Goal: Complete application form: Complete application form

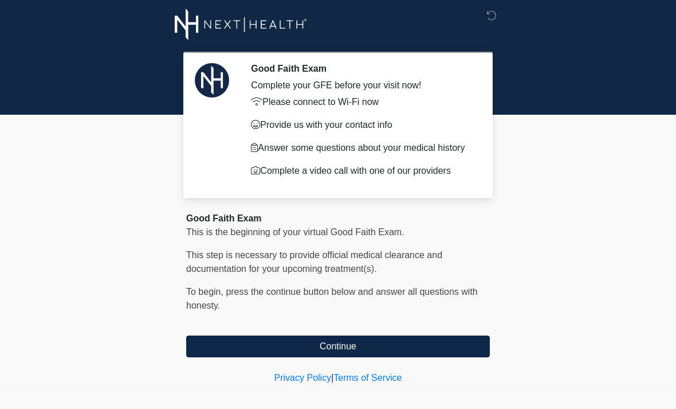
click at [363, 346] on button "Continue" at bounding box center [338, 346] width 304 height 22
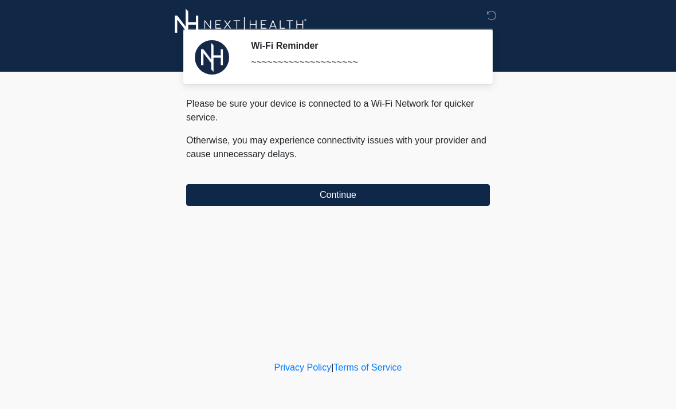
click at [238, 191] on button "Continue" at bounding box center [338, 195] width 304 height 22
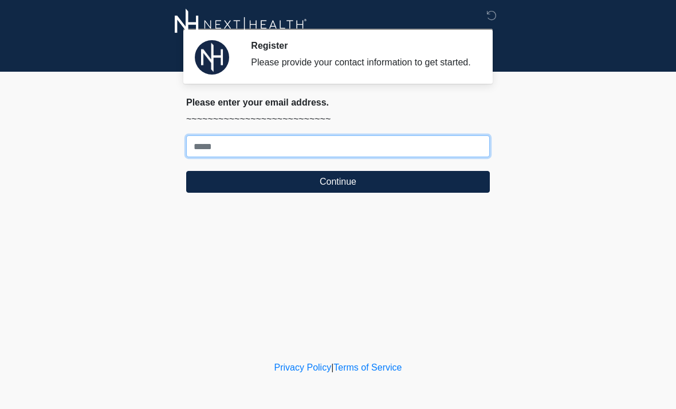
click at [210, 157] on input "Where should we email your treatment plan?" at bounding box center [338, 146] width 304 height 22
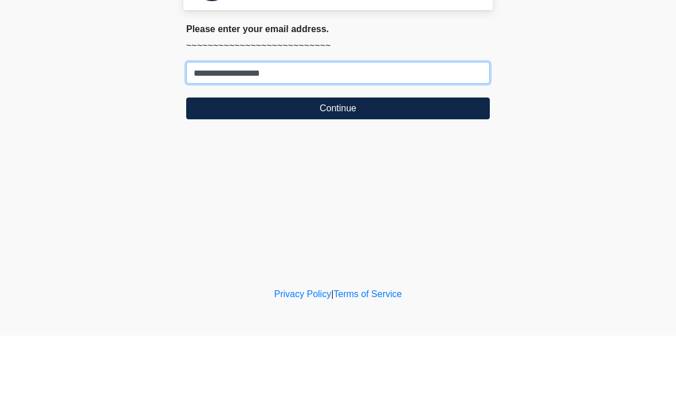
type input "**********"
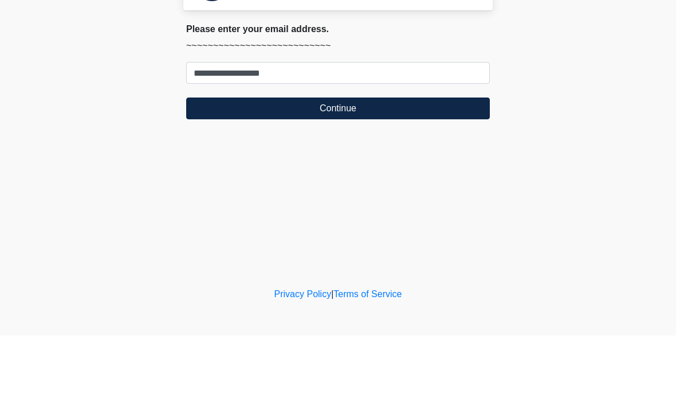
click at [437, 171] on button "Continue" at bounding box center [338, 182] width 304 height 22
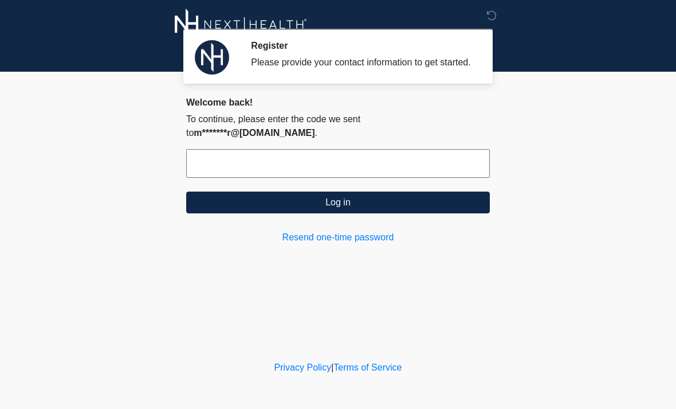
click at [427, 159] on input "text" at bounding box center [338, 163] width 304 height 29
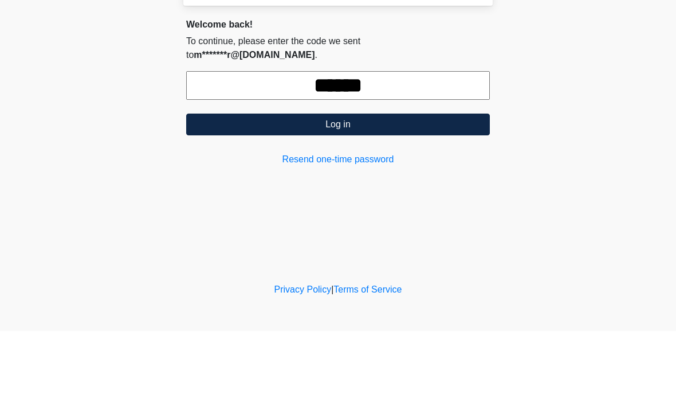
type input "******"
click at [449, 191] on button "Log in" at bounding box center [338, 202] width 304 height 22
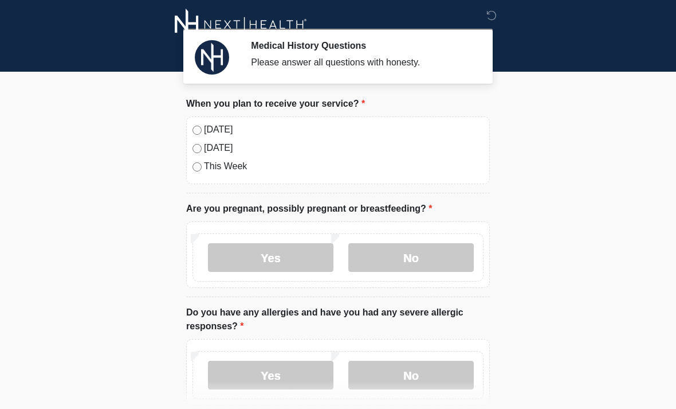
click at [459, 271] on label "No" at bounding box center [412, 257] width 126 height 29
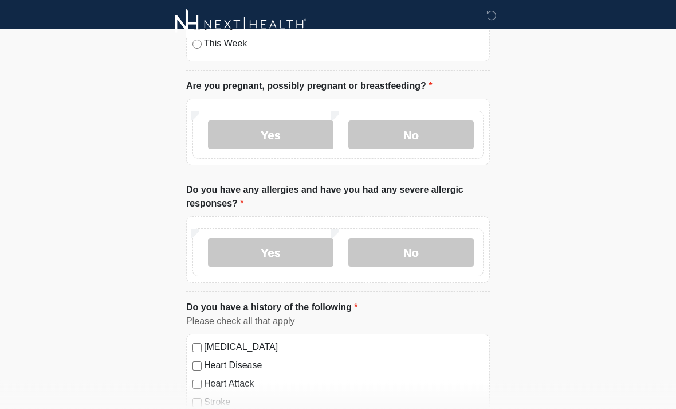
click at [458, 256] on label "No" at bounding box center [412, 252] width 126 height 29
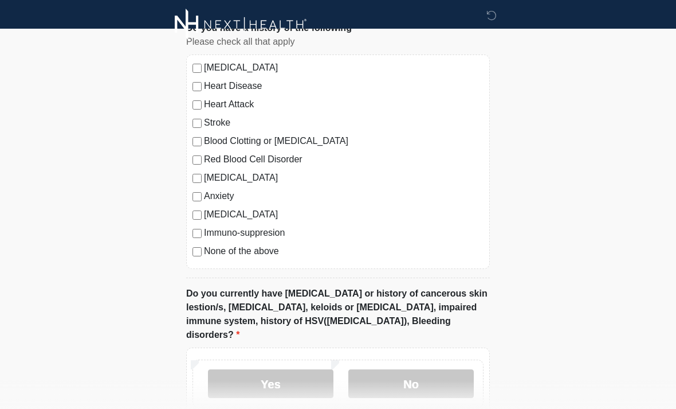
scroll to position [412, 0]
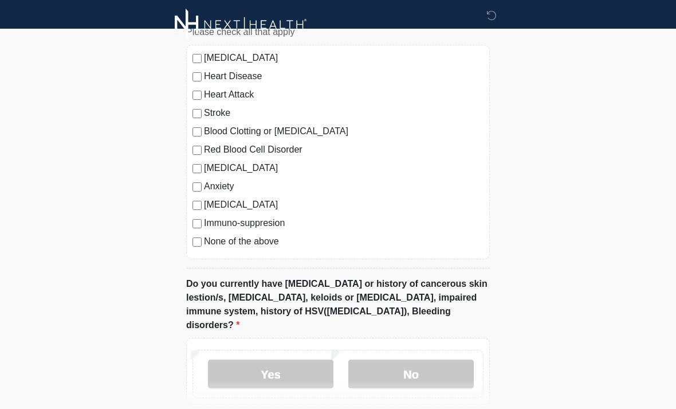
click at [450, 362] on label "No" at bounding box center [412, 373] width 126 height 29
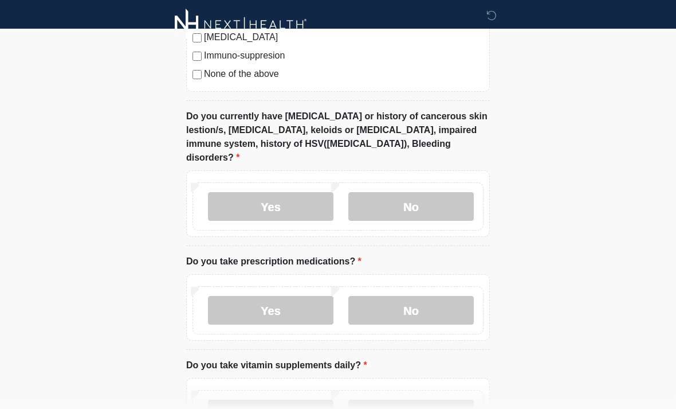
scroll to position [589, 0]
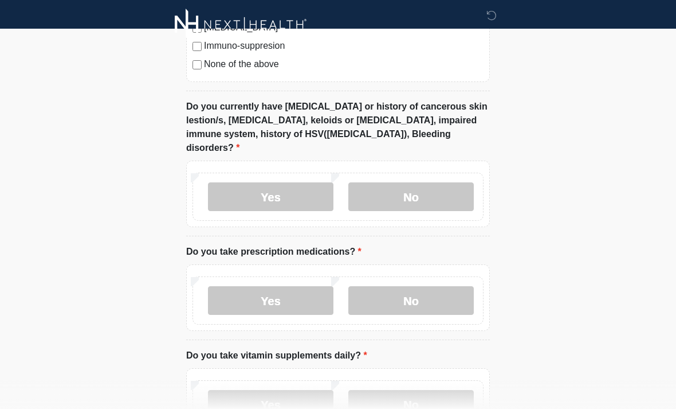
click at [449, 286] on label "No" at bounding box center [412, 300] width 126 height 29
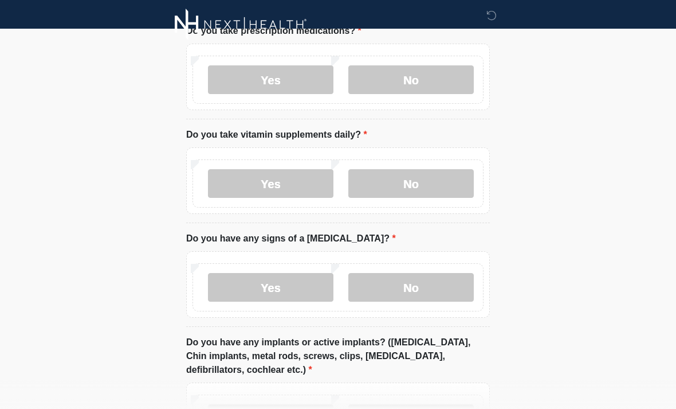
scroll to position [813, 0]
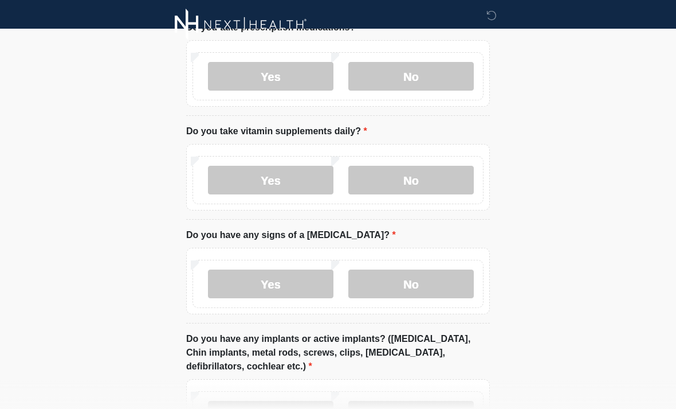
click at [302, 166] on label "Yes" at bounding box center [271, 180] width 126 height 29
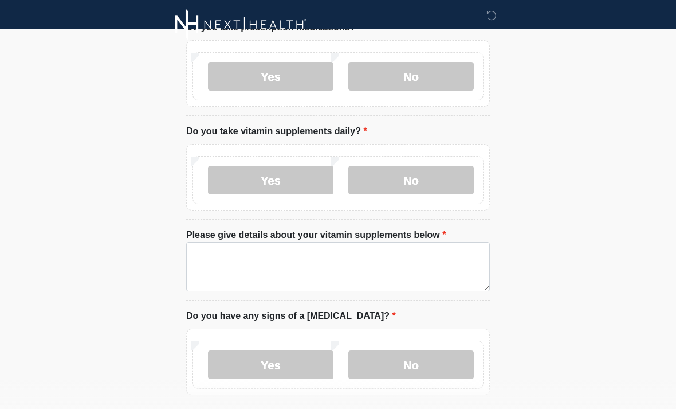
click at [439, 166] on label "No" at bounding box center [412, 180] width 126 height 29
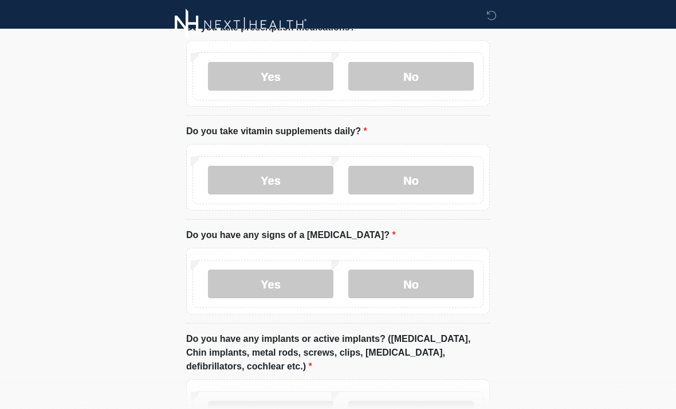
click at [457, 272] on label "No" at bounding box center [412, 283] width 126 height 29
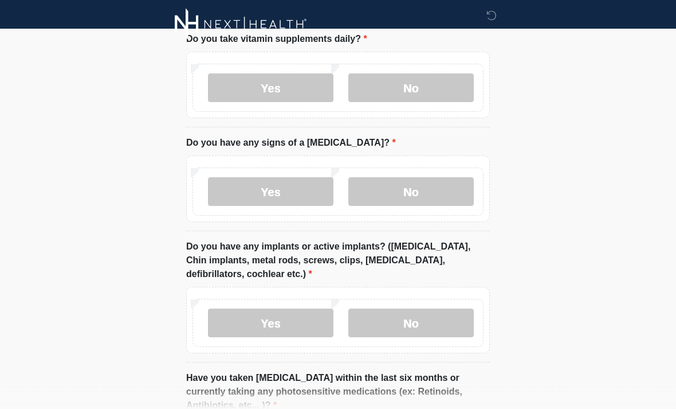
click at [432, 309] on label "No" at bounding box center [412, 323] width 126 height 29
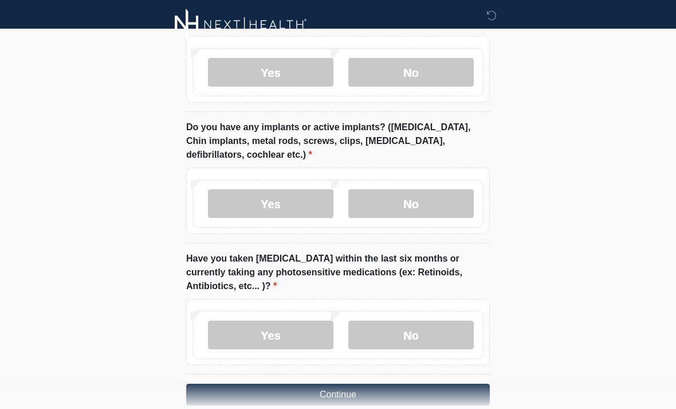
scroll to position [1029, 0]
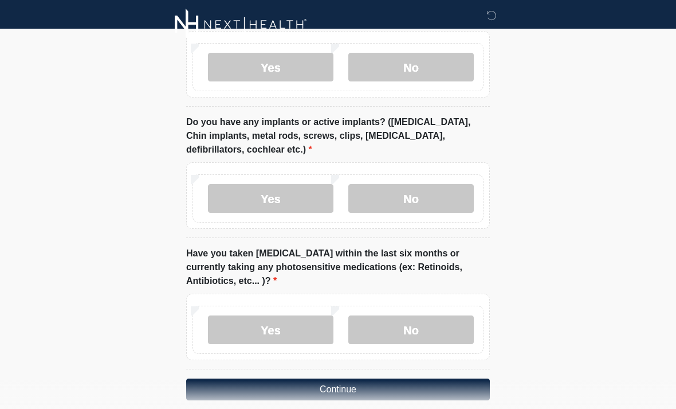
click at [434, 315] on label "No" at bounding box center [412, 329] width 126 height 29
click at [449, 378] on button "Continue" at bounding box center [338, 389] width 304 height 22
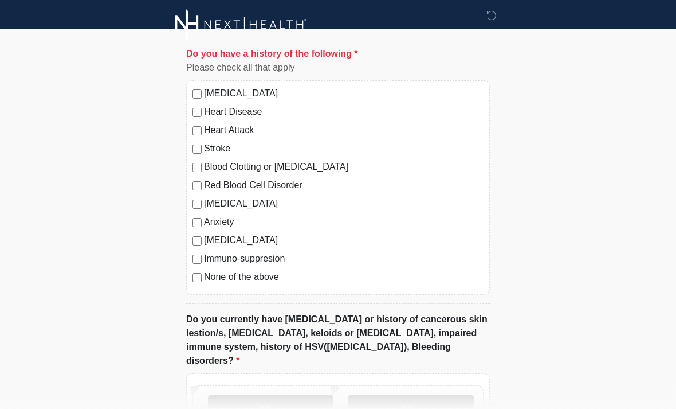
click at [433, 398] on label "No" at bounding box center [412, 409] width 126 height 29
click at [439, 395] on label "No" at bounding box center [412, 409] width 126 height 29
click at [447, 398] on label "No" at bounding box center [412, 409] width 126 height 29
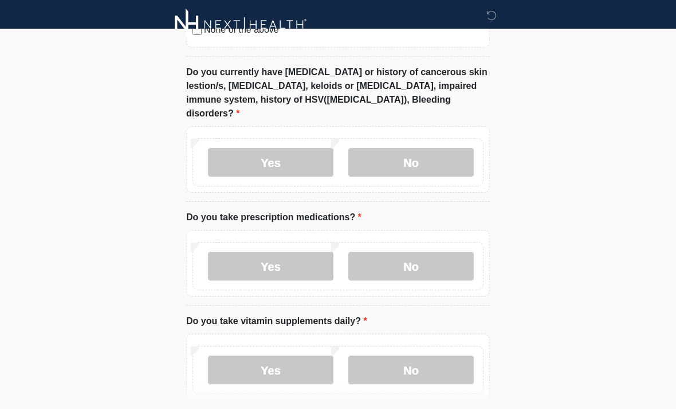
scroll to position [624, 0]
click at [440, 355] on label "No" at bounding box center [412, 369] width 126 height 29
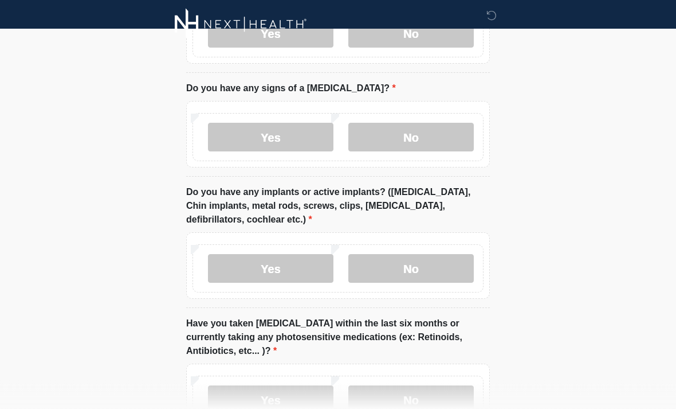
scroll to position [1029, 0]
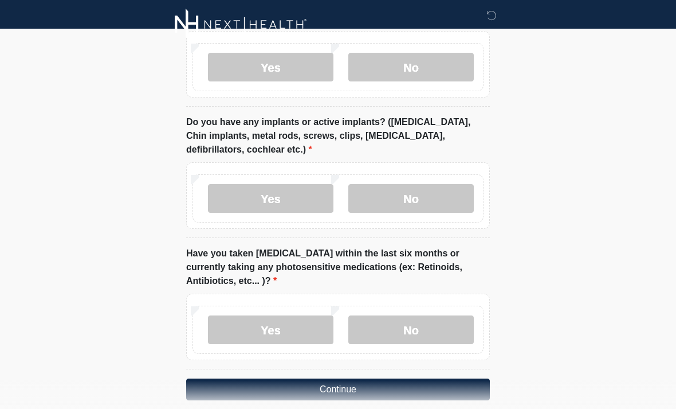
click at [462, 378] on button "Continue" at bounding box center [338, 389] width 304 height 22
click at [445, 378] on button "Continue" at bounding box center [338, 389] width 304 height 22
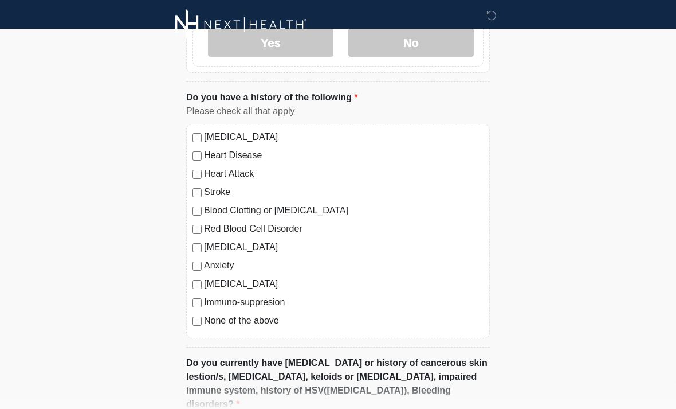
scroll to position [0, 0]
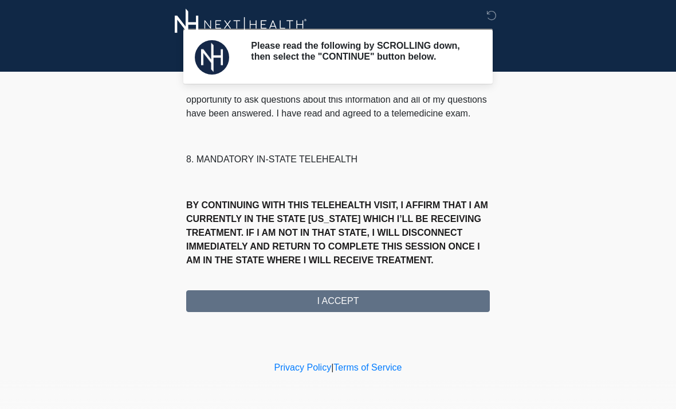
click at [441, 303] on button "I ACCEPT" at bounding box center [338, 301] width 304 height 22
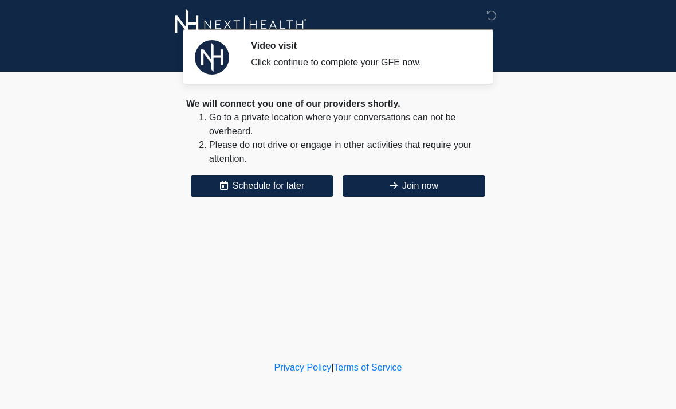
click at [469, 183] on button "Join now" at bounding box center [414, 186] width 143 height 22
